Goal: Task Accomplishment & Management: Manage account settings

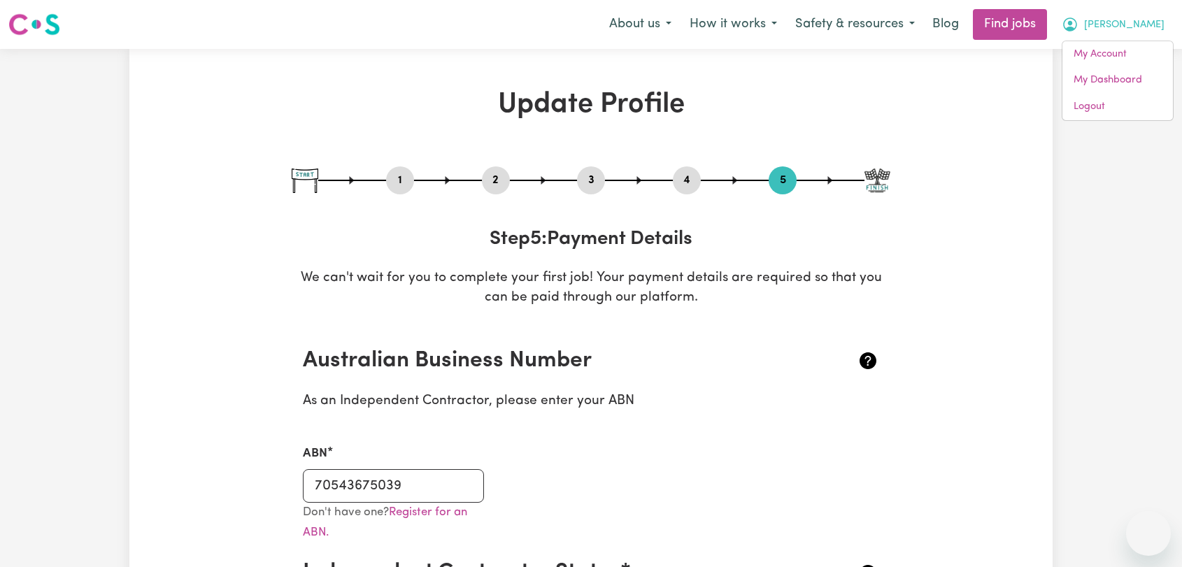
select select "I am providing services through another platform"
click at [1079, 111] on link "Logout" at bounding box center [1117, 107] width 111 height 27
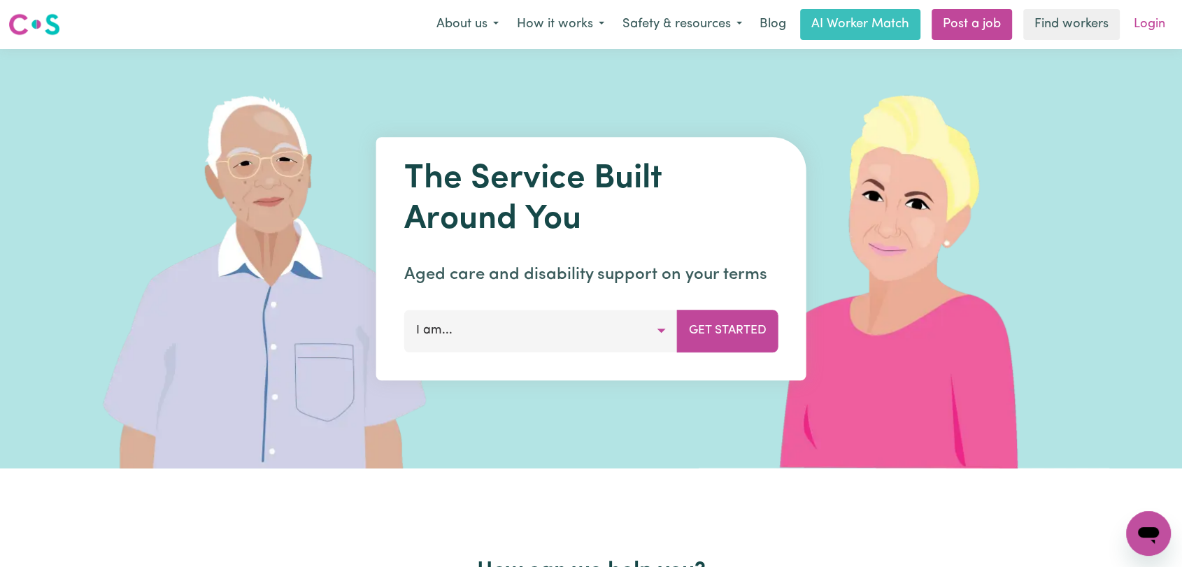
click at [1148, 27] on link "Login" at bounding box center [1149, 24] width 48 height 31
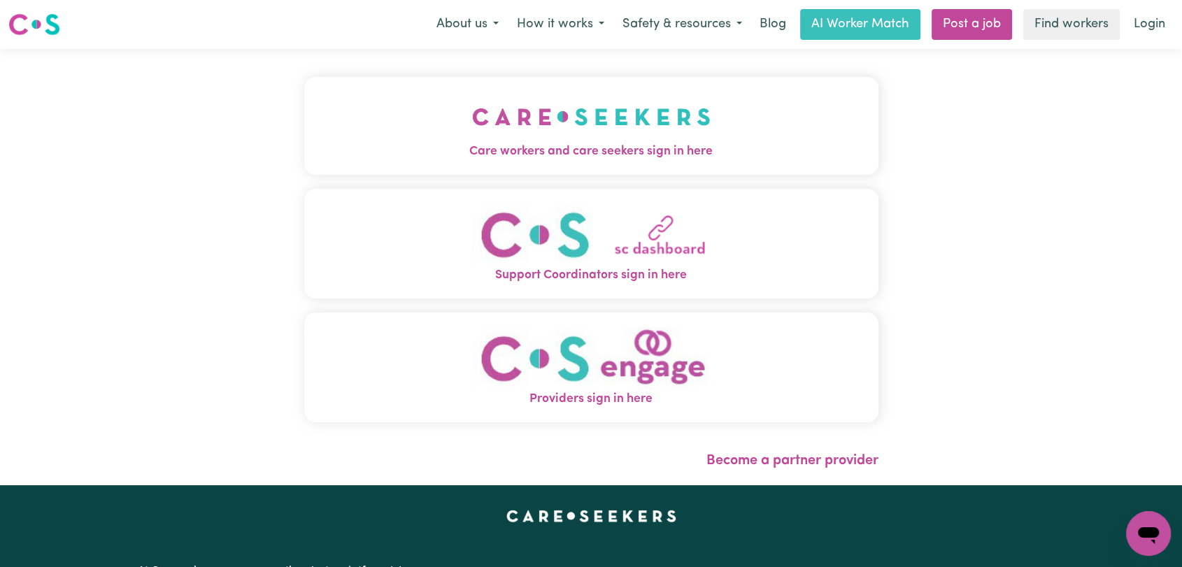
click at [476, 111] on img "Care workers and care seekers sign in here" at bounding box center [591, 117] width 238 height 52
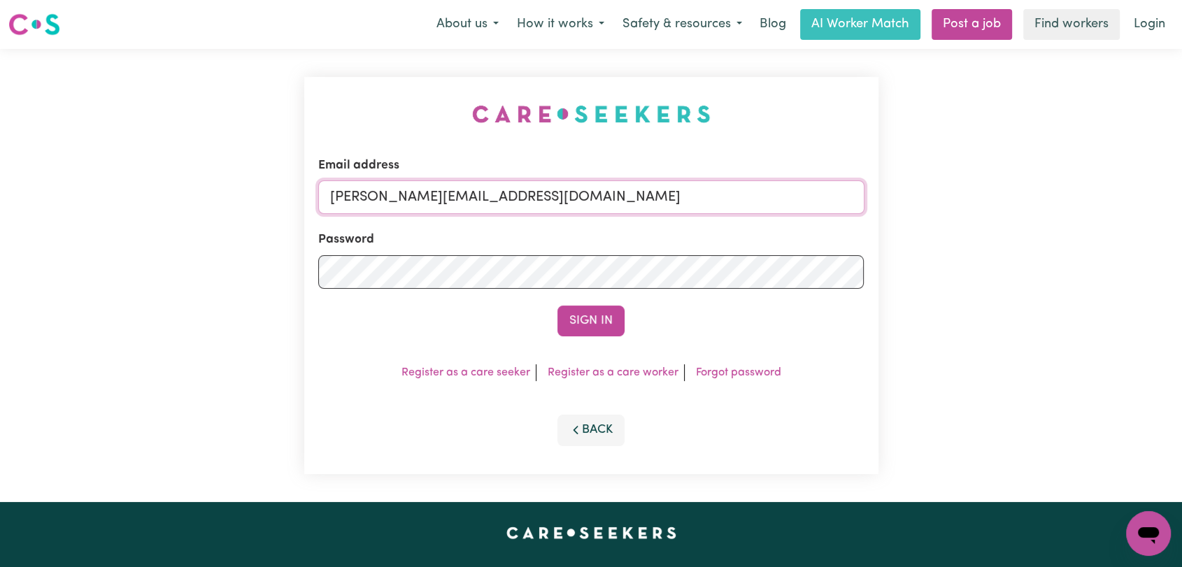
click at [547, 194] on input "[PERSON_NAME][EMAIL_ADDRESS][DOMAIN_NAME]" at bounding box center [591, 197] width 546 height 34
drag, startPoint x: 403, startPoint y: 198, endPoint x: 598, endPoint y: 214, distance: 195.8
click at [598, 214] on form "Email address Superuser~[EMAIL_ADDRESS][DOMAIN_NAME] Password Sign In" at bounding box center [591, 247] width 546 height 180
type input "Superuser~[EMAIL_ADDRESS][DOMAIN_NAME]"
click at [579, 315] on button "Sign In" at bounding box center [590, 321] width 67 height 31
